Goal: Complete application form

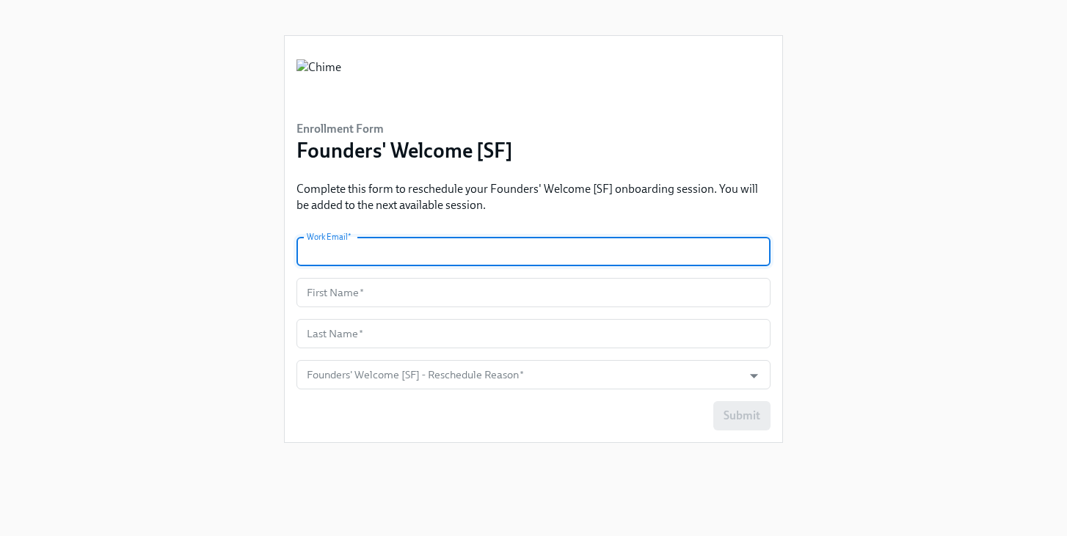
click at [410, 257] on input "text" at bounding box center [533, 251] width 474 height 29
type input "[PERSON_NAME][EMAIL_ADDRESS][PERSON_NAME][DOMAIN_NAME]"
click at [387, 290] on input "text" at bounding box center [533, 292] width 474 height 29
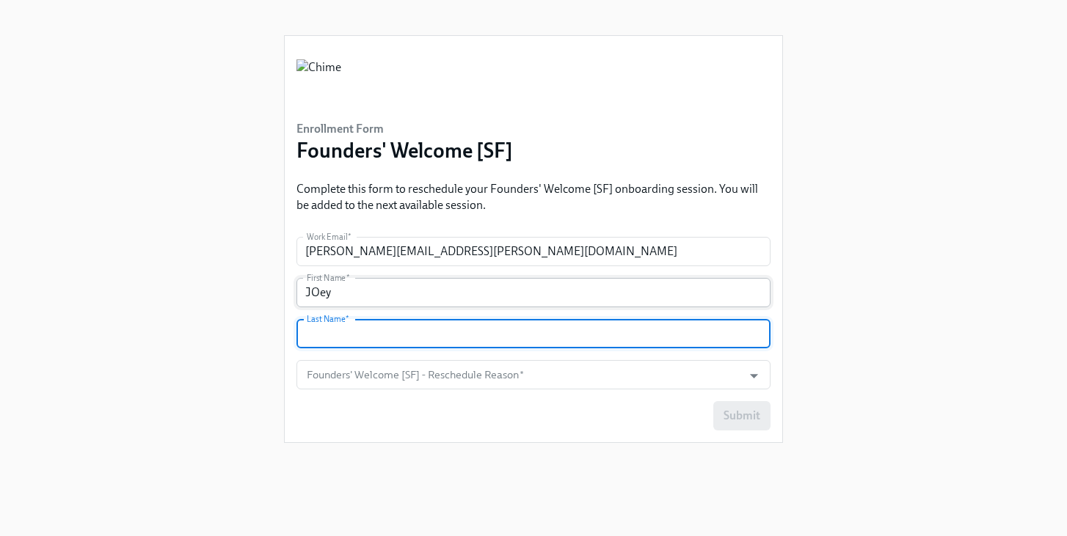
click at [363, 285] on input "JOey" at bounding box center [533, 292] width 474 height 29
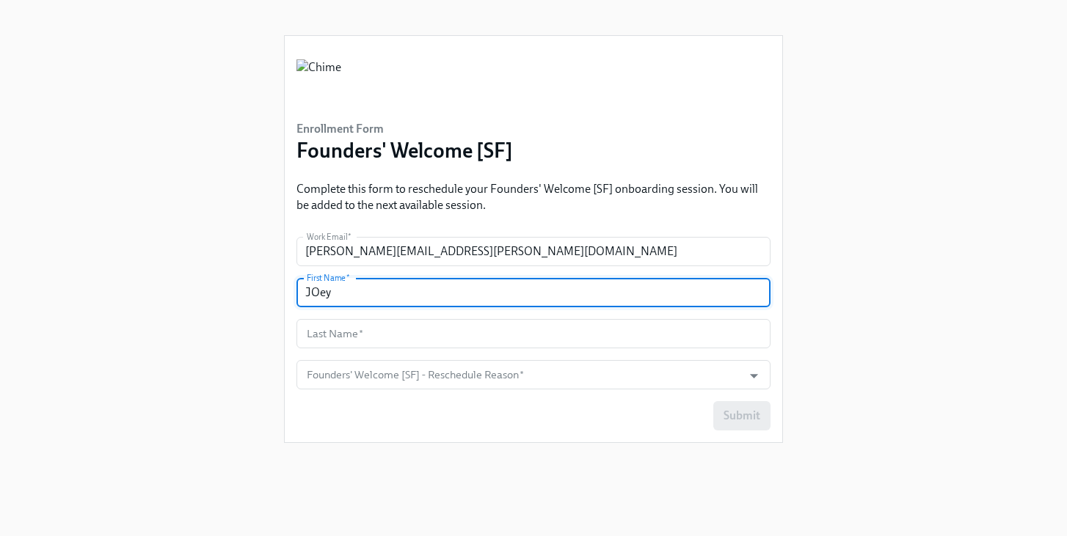
click at [363, 285] on input "JOey" at bounding box center [533, 292] width 474 height 29
type input "[PERSON_NAME]"
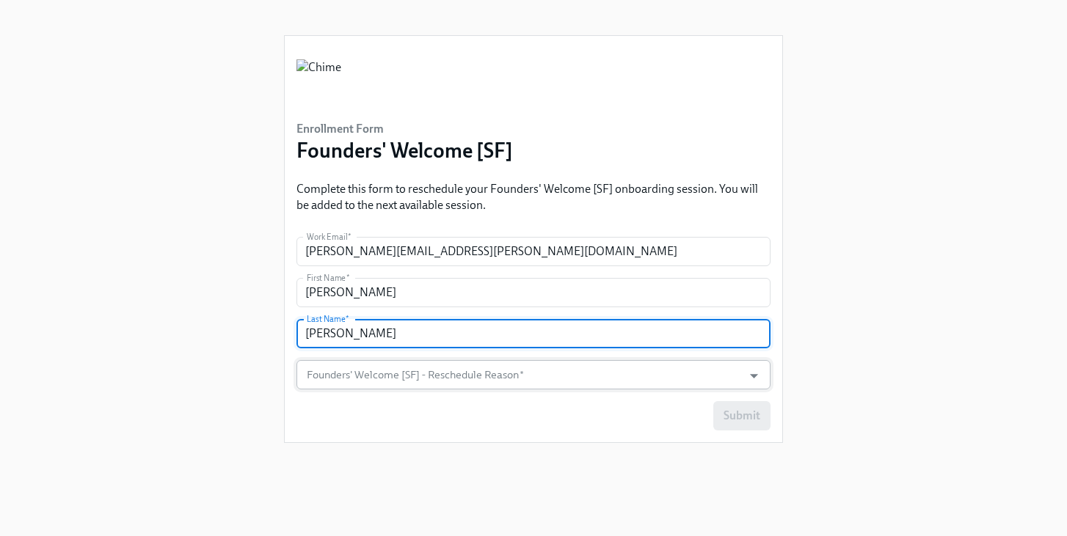
type input "[PERSON_NAME]"
click at [390, 381] on input "Founders' Welcome [SF] - Reschedule Reason   *" at bounding box center [519, 374] width 431 height 29
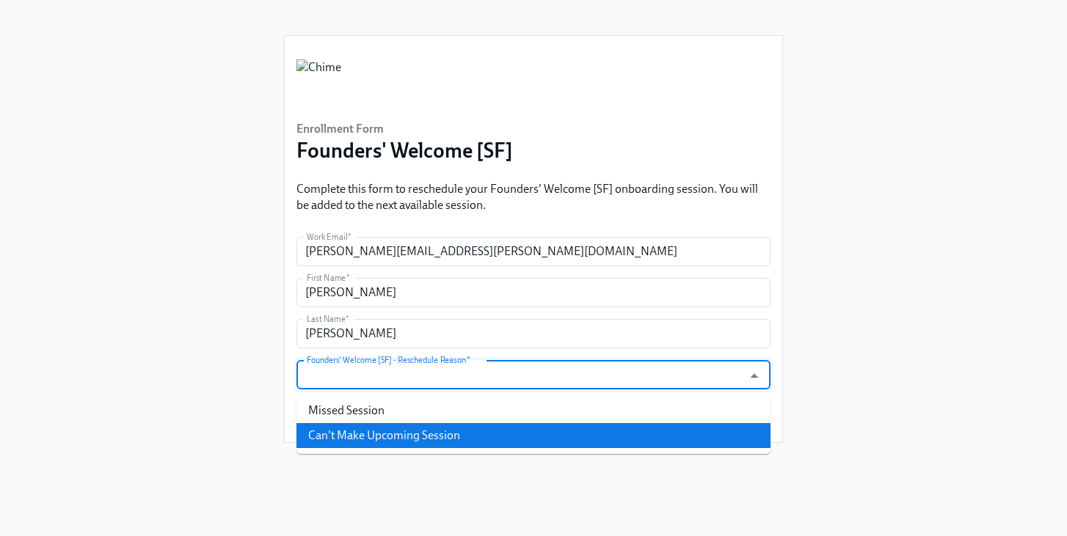
click at [374, 433] on li "Can't Make Upcoming Session" at bounding box center [533, 435] width 474 height 25
type input "Can't Make Upcoming Session"
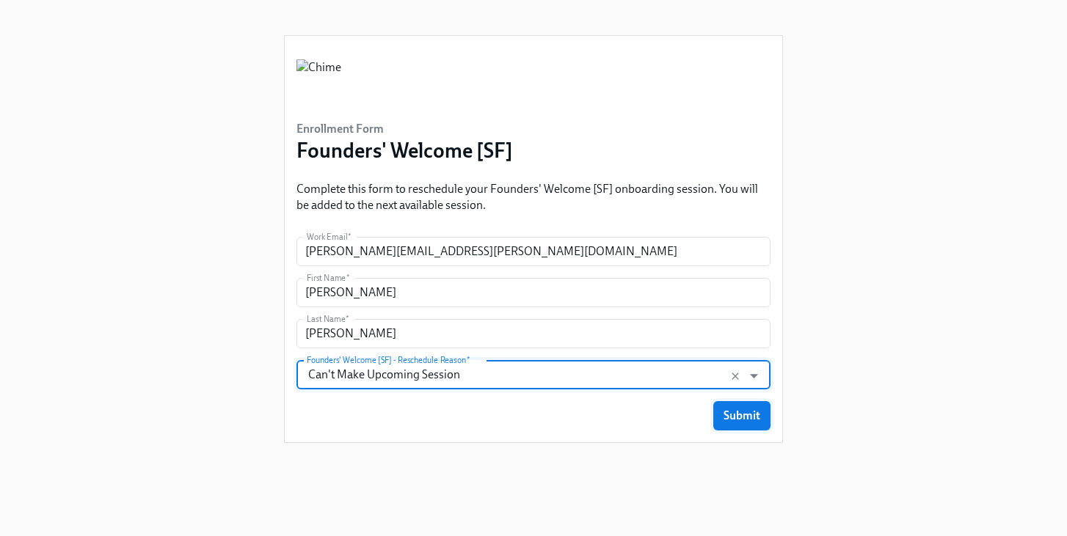
click at [738, 420] on span "Submit" at bounding box center [742, 416] width 37 height 15
